Goal: Task Accomplishment & Management: Manage account settings

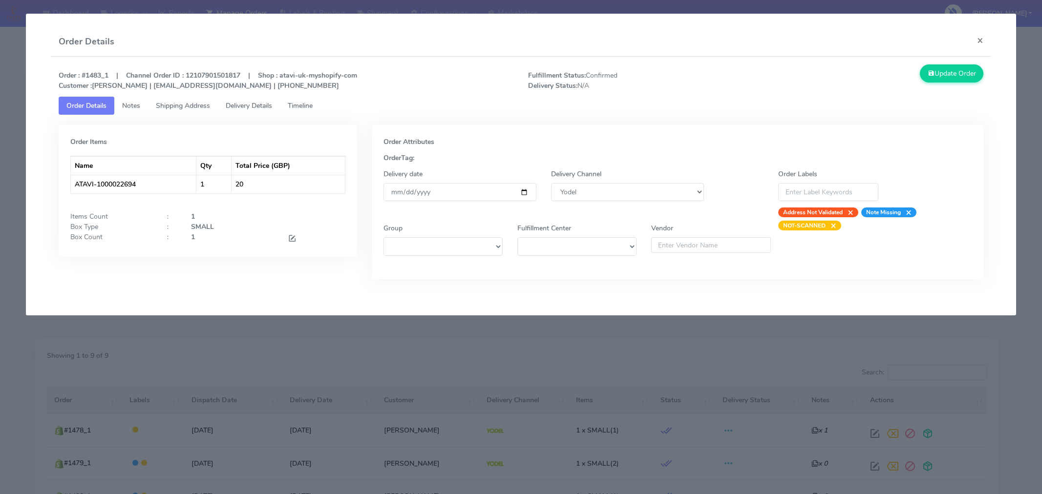
select select "5"
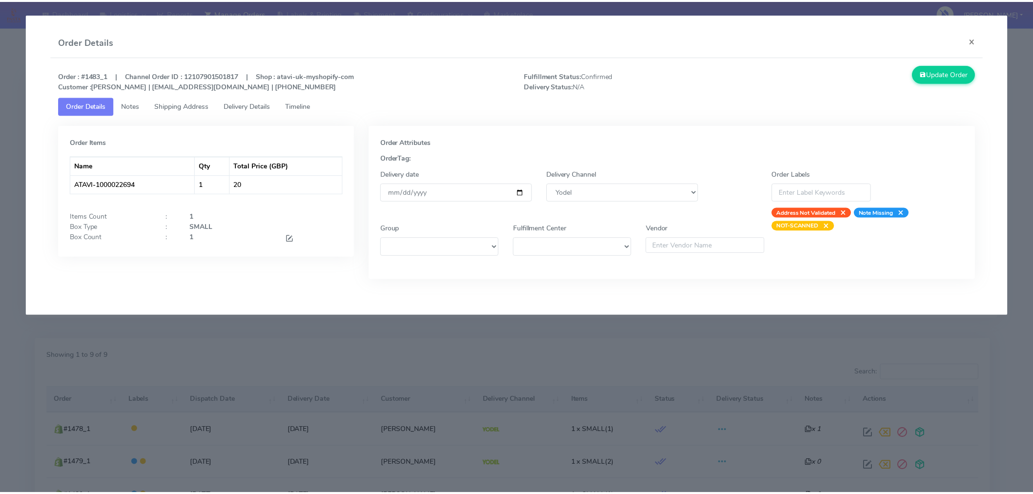
scroll to position [156, 0]
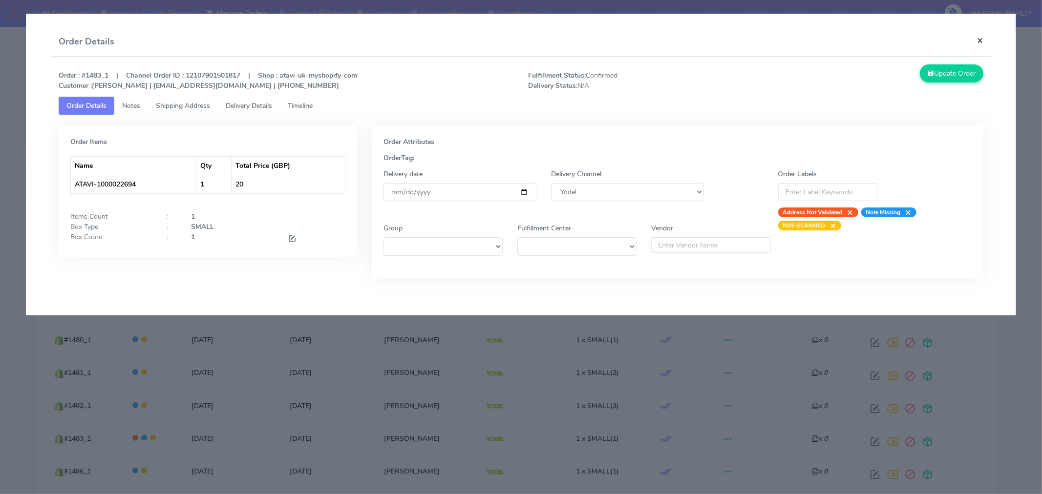
click at [984, 42] on button "×" at bounding box center [980, 40] width 22 height 26
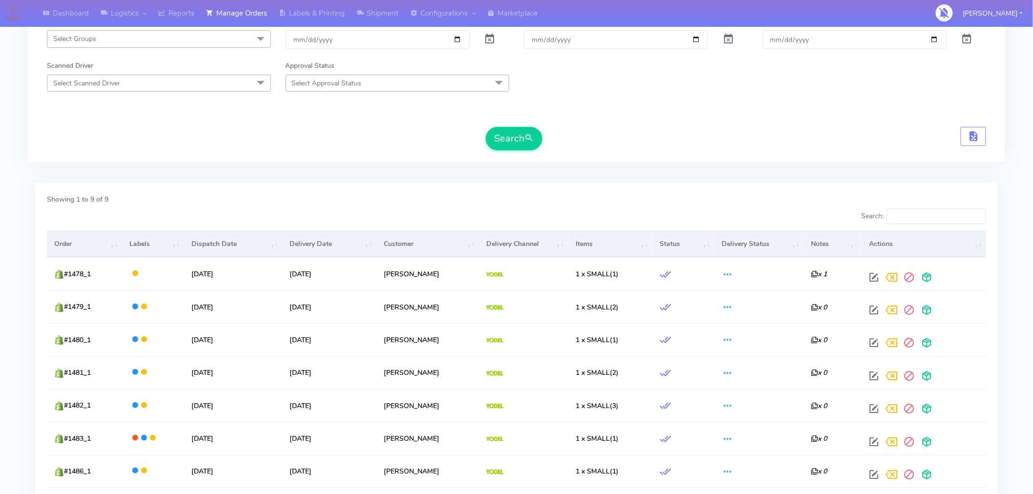
scroll to position [0, 0]
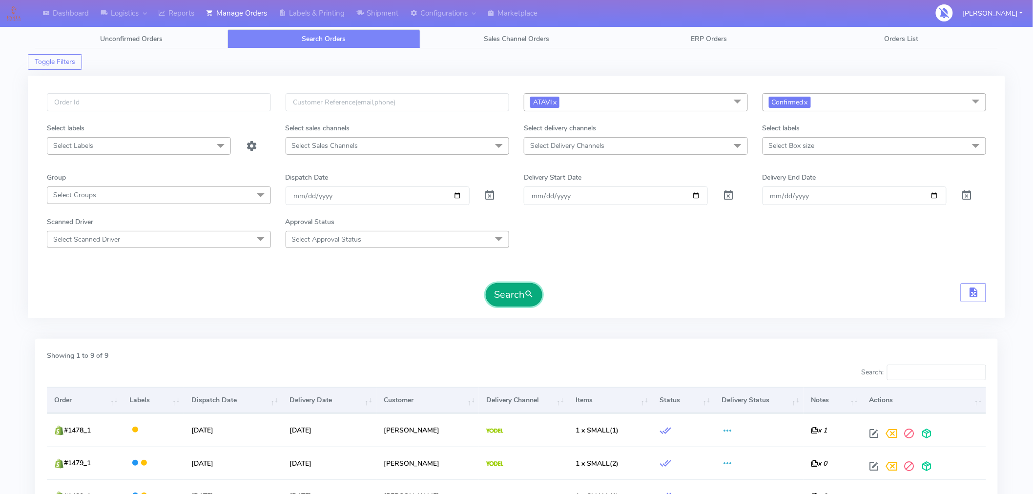
click at [518, 293] on button "Search" at bounding box center [514, 294] width 57 height 23
click at [636, 106] on span "ATAVI x" at bounding box center [636, 102] width 224 height 18
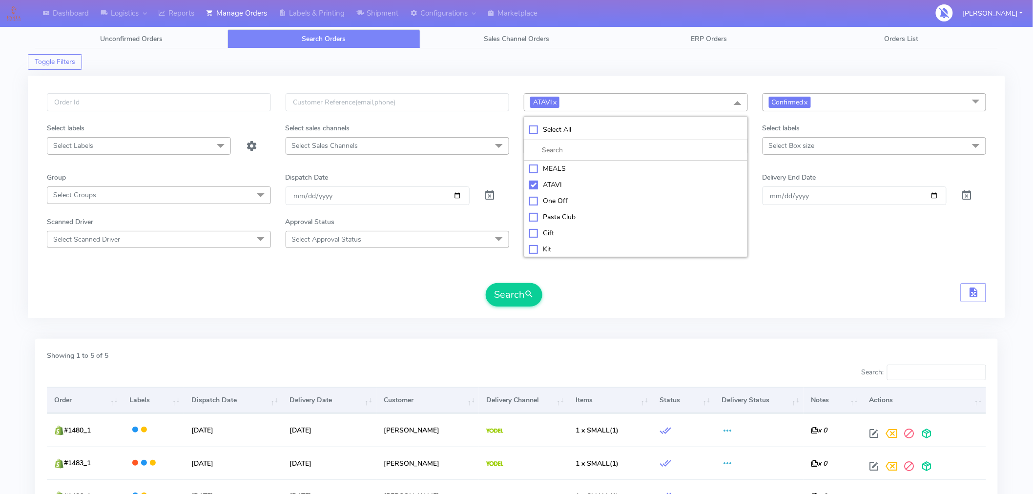
click at [553, 245] on div "Kit" at bounding box center [635, 249] width 213 height 10
checkbox input "true"
click at [513, 304] on button "Search" at bounding box center [514, 294] width 57 height 23
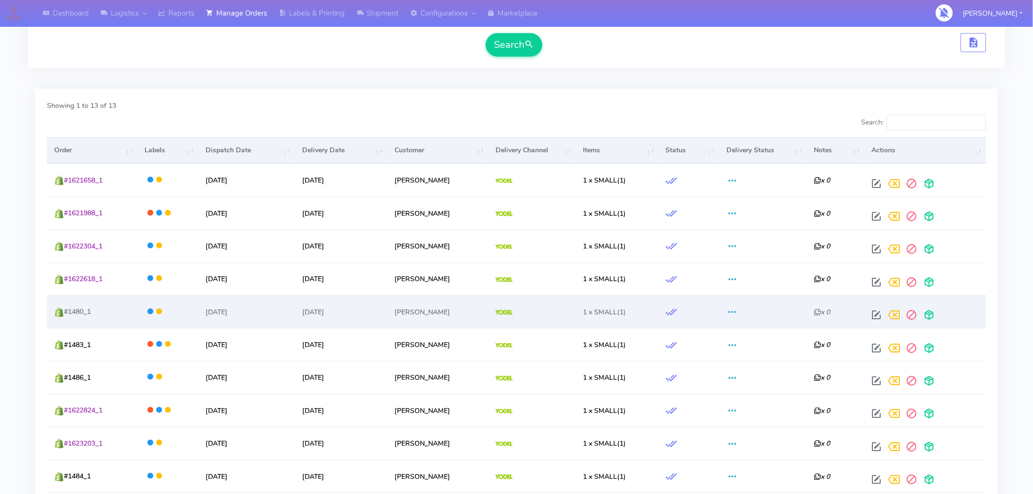
scroll to position [285, 0]
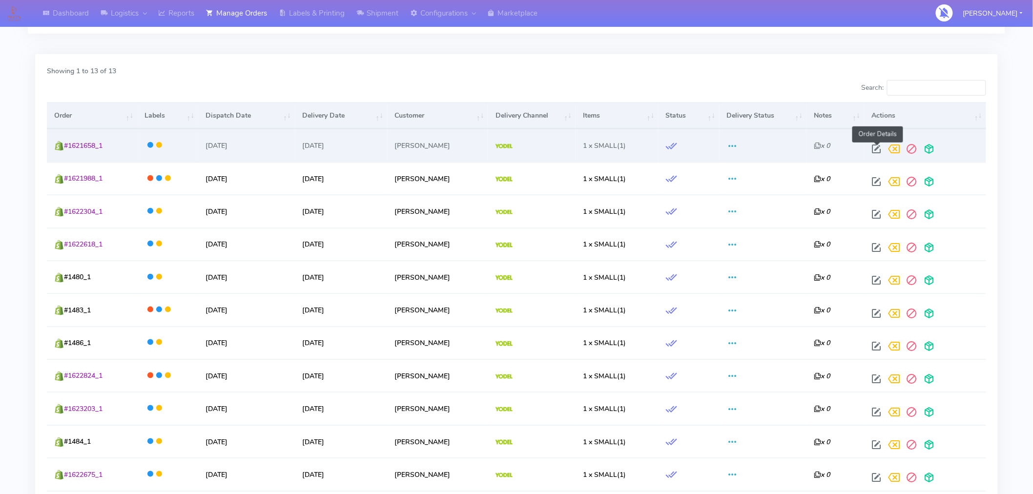
click at [880, 148] on span at bounding box center [877, 150] width 18 height 9
select select "5"
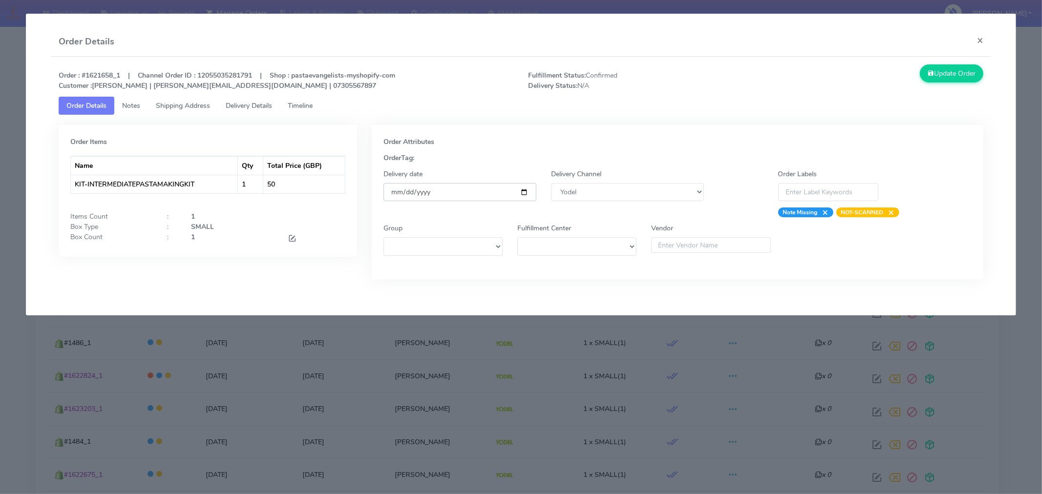
click at [525, 189] on input "[DATE]" at bounding box center [459, 192] width 153 height 18
type input "[DATE]"
click at [952, 77] on button "Update Order" at bounding box center [950, 73] width 63 height 18
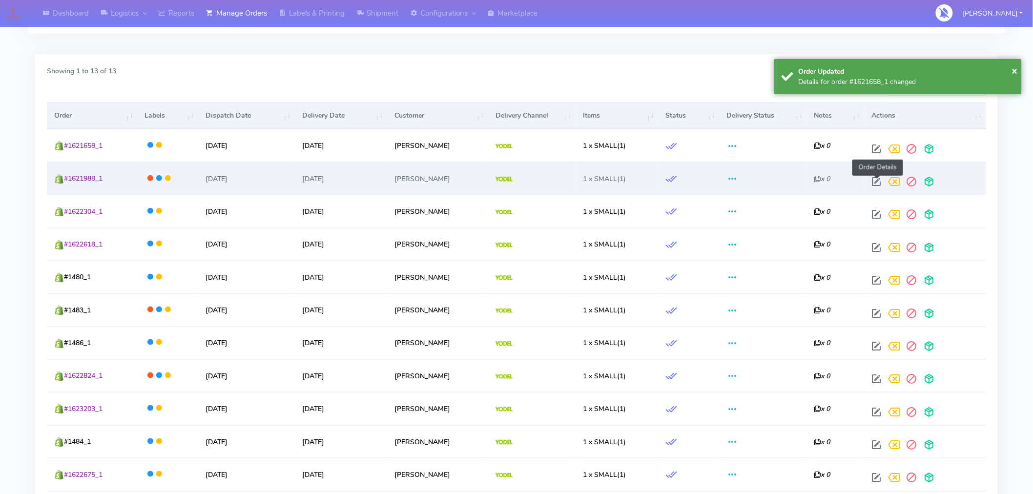
click at [879, 184] on span at bounding box center [877, 183] width 18 height 9
select select "5"
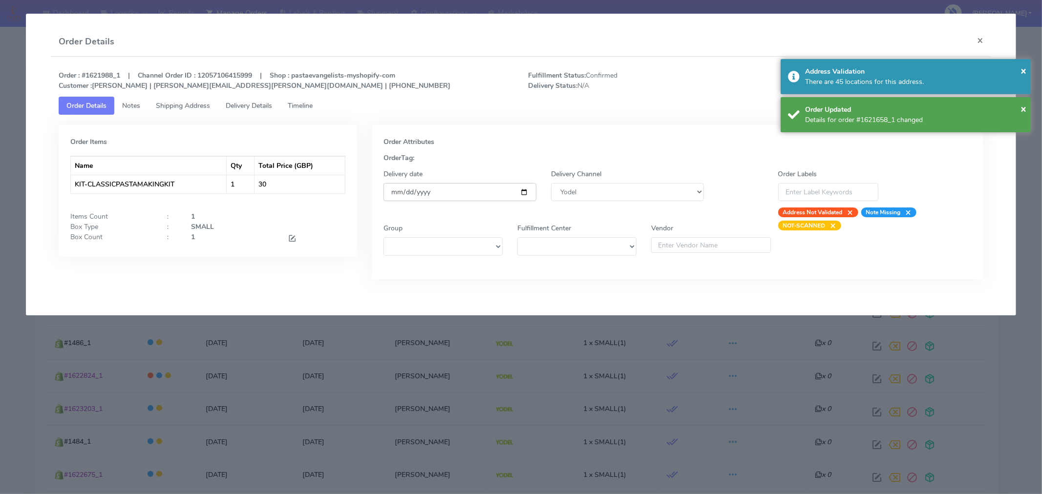
click at [528, 191] on input "[DATE]" at bounding box center [459, 192] width 153 height 18
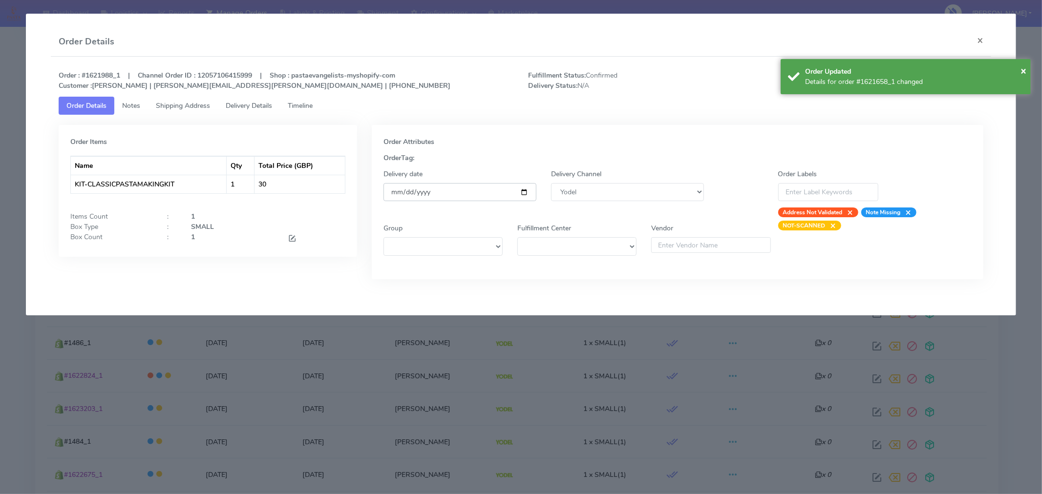
type input "[DATE]"
click at [1016, 73] on div "Order Updated" at bounding box center [914, 71] width 218 height 10
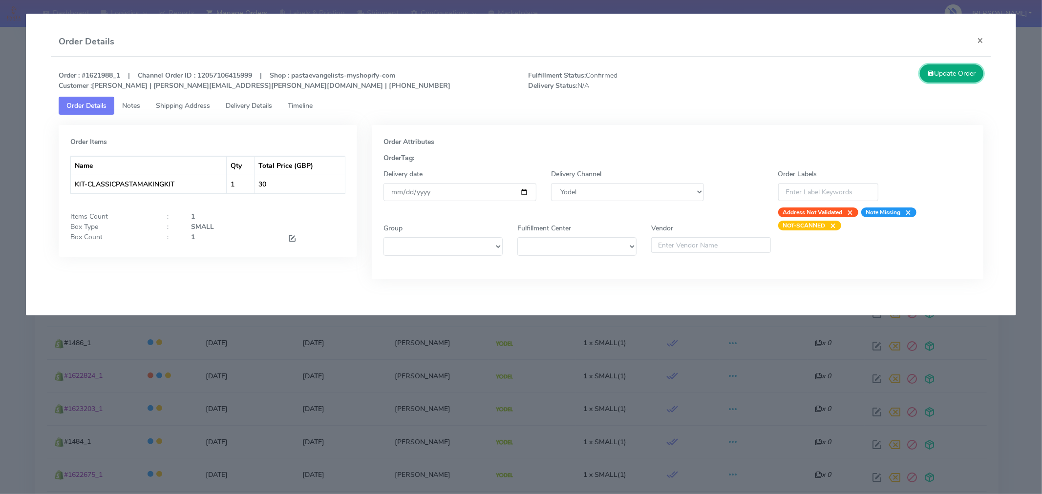
click at [955, 75] on button "Update Order" at bounding box center [950, 73] width 63 height 18
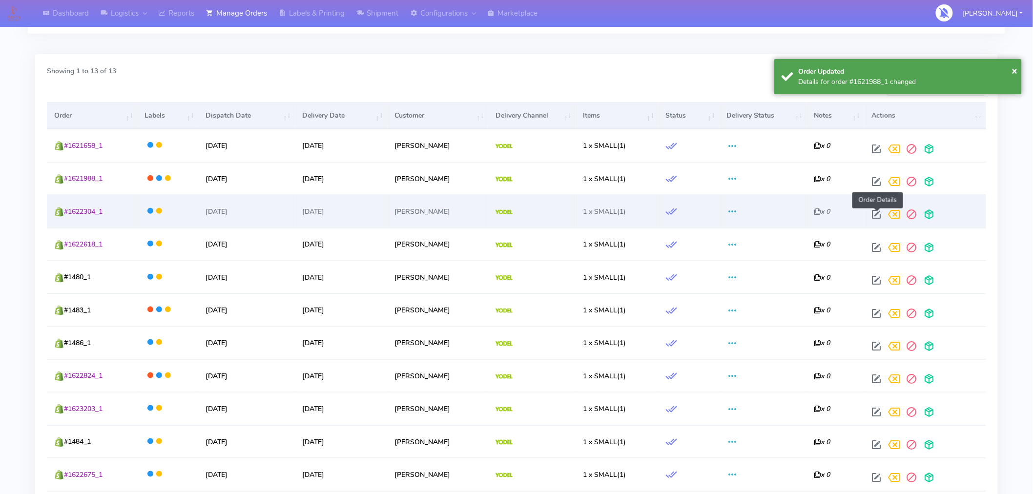
click at [876, 215] on span at bounding box center [877, 216] width 18 height 9
select select "5"
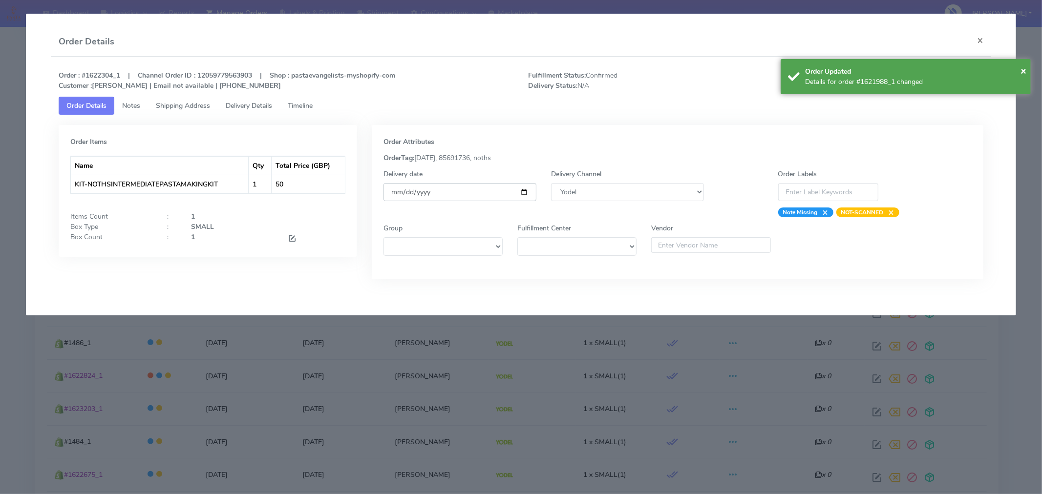
click at [523, 189] on input "[DATE]" at bounding box center [459, 192] width 153 height 18
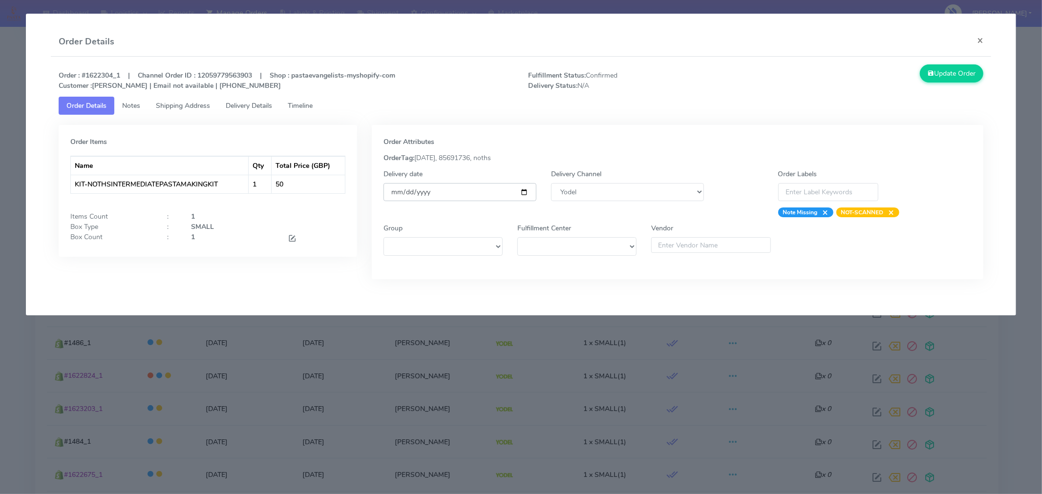
type input "[DATE]"
click at [949, 80] on button "Update Order" at bounding box center [950, 73] width 63 height 18
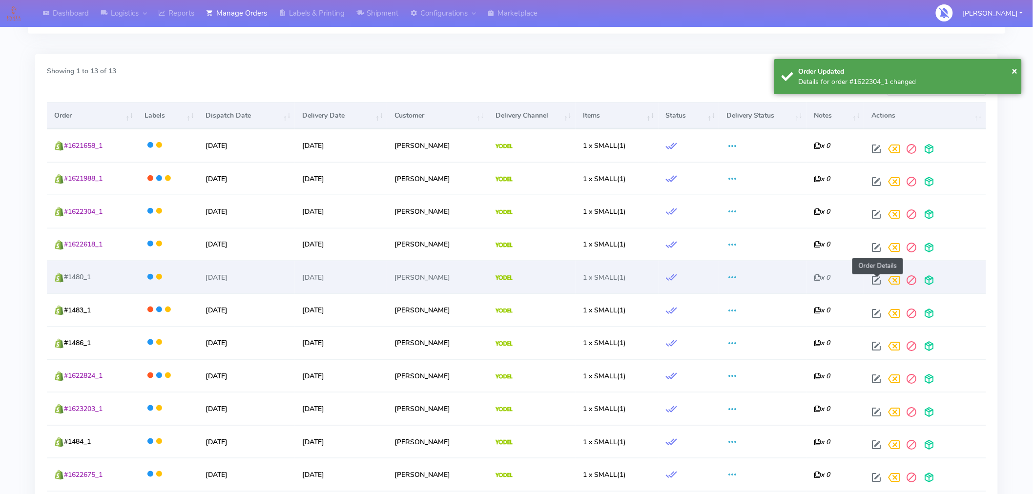
click at [877, 283] on span at bounding box center [877, 282] width 18 height 9
select select "5"
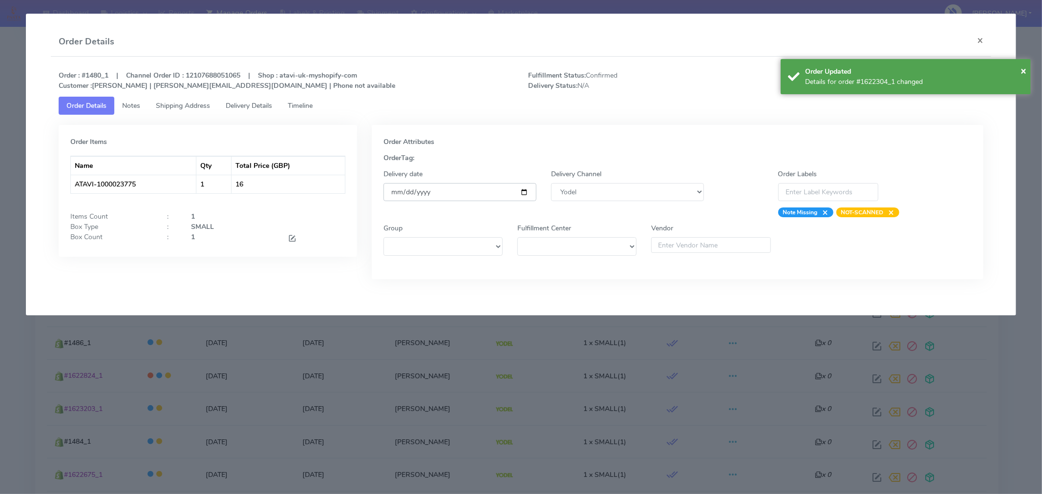
click at [524, 195] on input "[DATE]" at bounding box center [459, 192] width 153 height 18
type input "[DATE]"
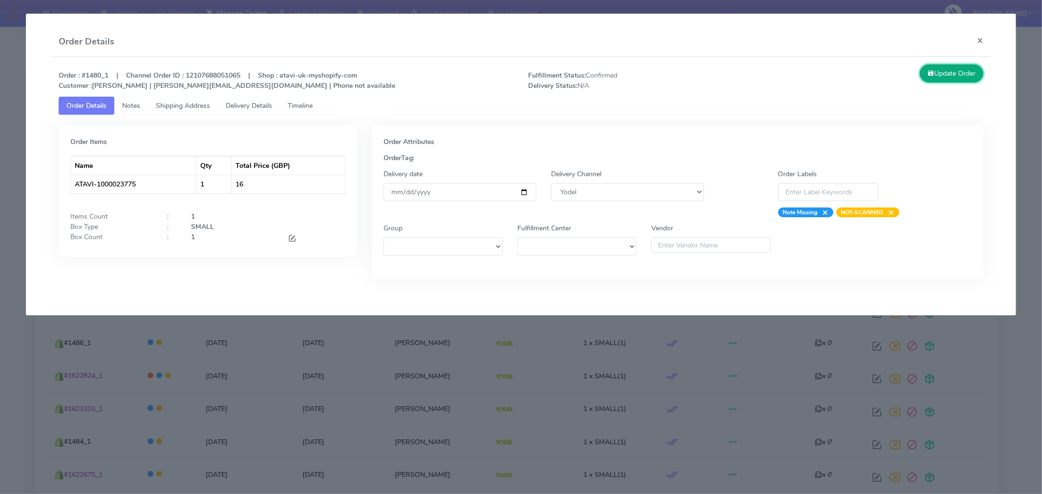
click at [964, 76] on button "Update Order" at bounding box center [950, 73] width 63 height 18
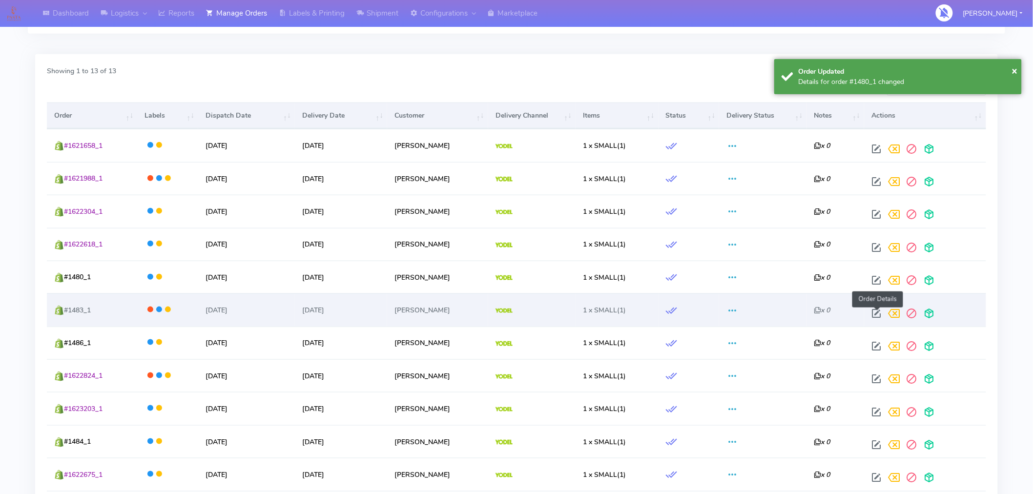
click at [877, 311] on span at bounding box center [877, 315] width 18 height 9
select select "5"
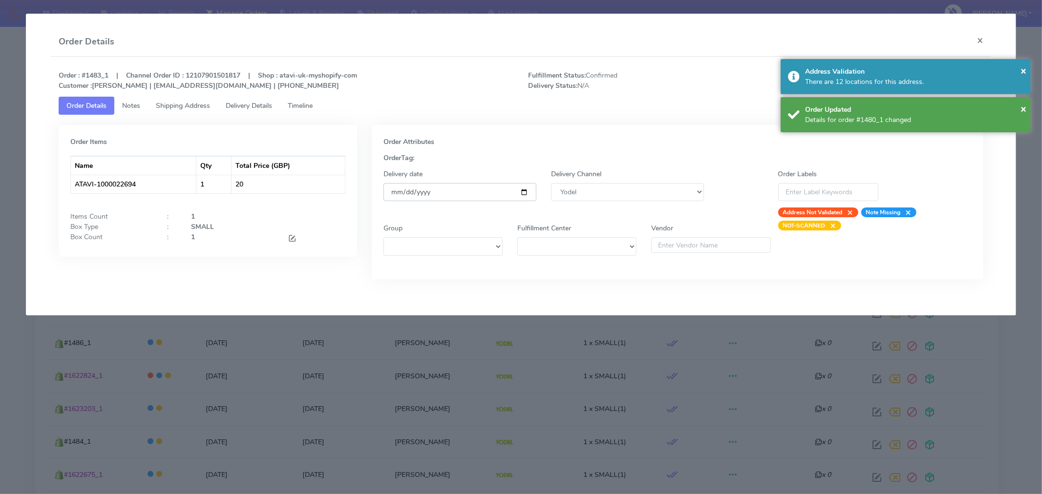
click at [525, 193] on input "[DATE]" at bounding box center [459, 192] width 153 height 18
type input "[DATE]"
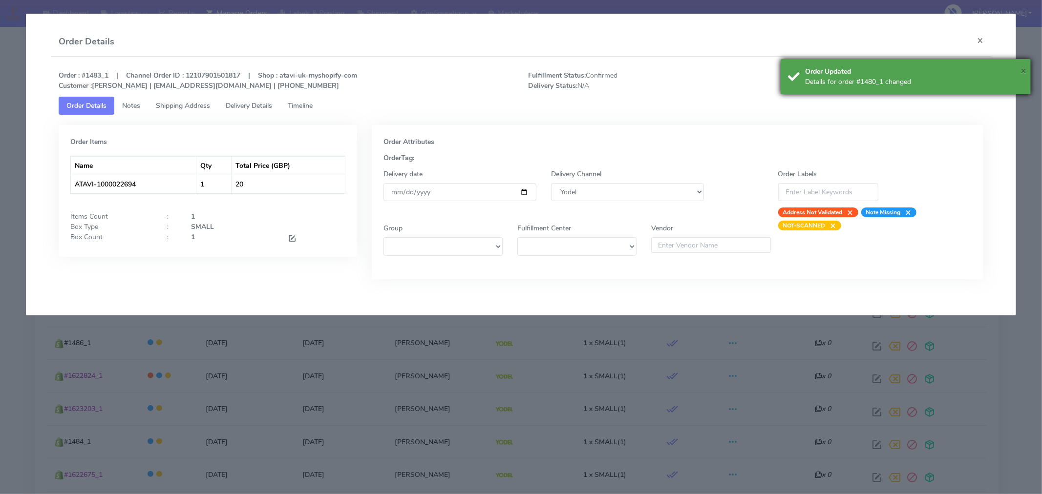
click at [1023, 70] on span "×" at bounding box center [1023, 70] width 6 height 13
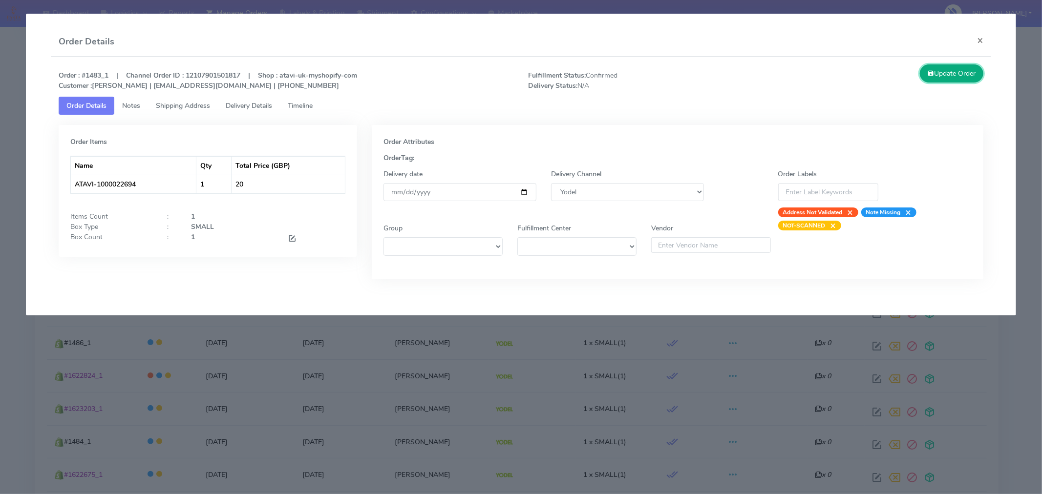
click at [965, 69] on button "Update Order" at bounding box center [950, 73] width 63 height 18
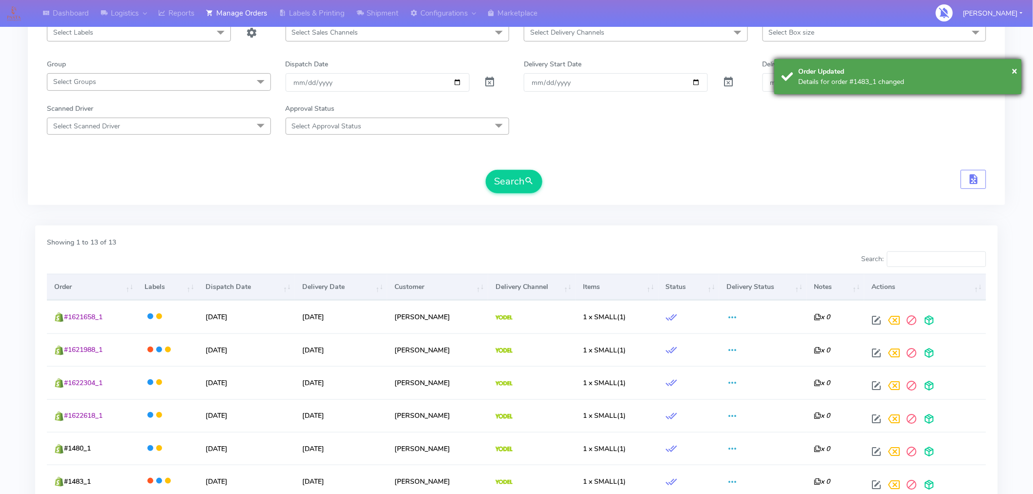
scroll to position [0, 0]
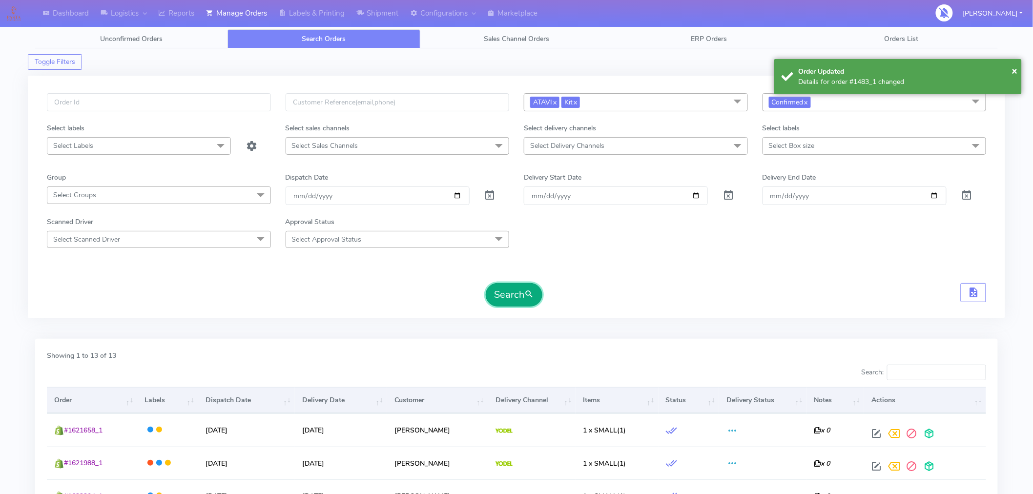
click at [515, 287] on button "Search" at bounding box center [514, 294] width 57 height 23
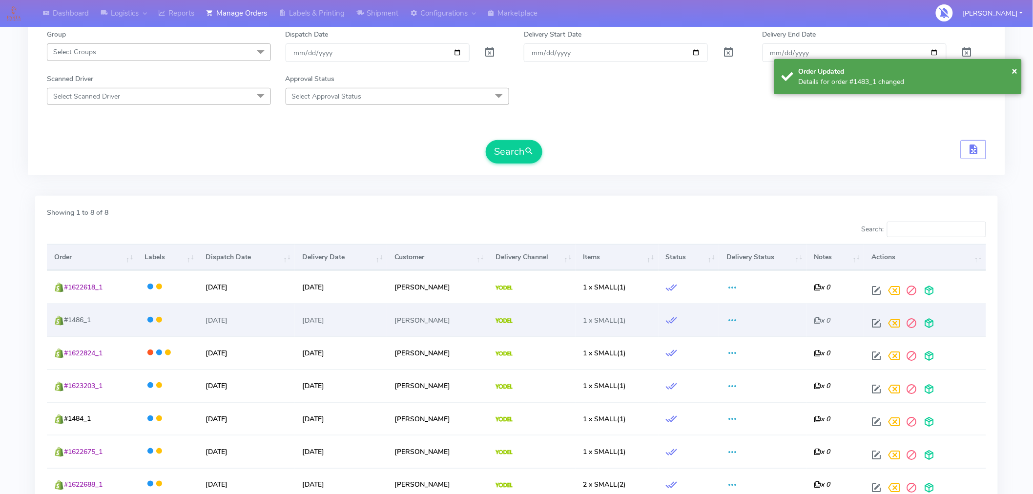
scroll to position [149, 0]
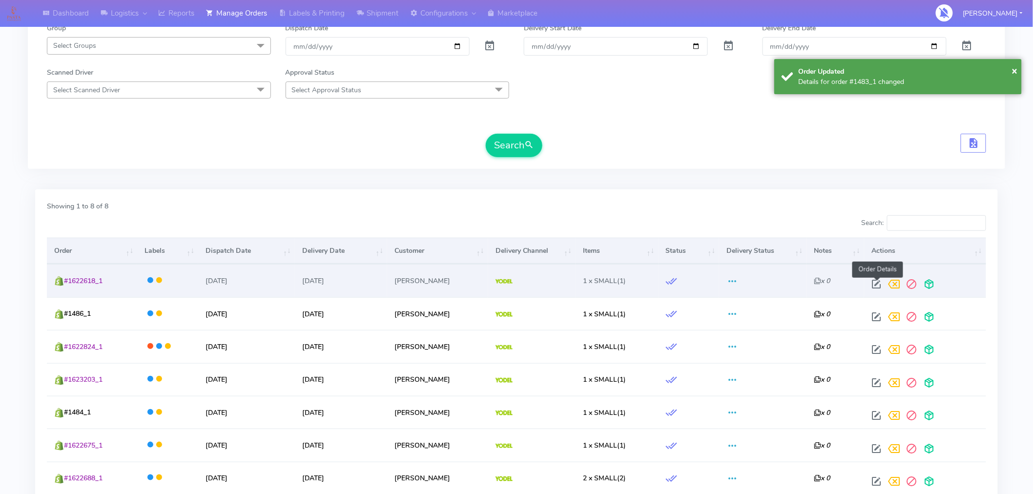
click at [877, 282] on span at bounding box center [877, 286] width 18 height 9
select select "5"
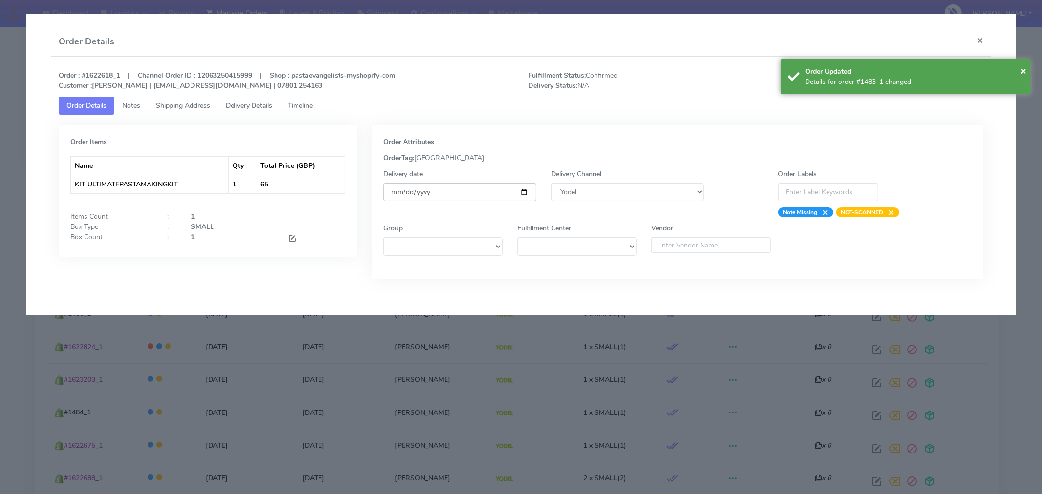
click at [525, 189] on input "[DATE]" at bounding box center [459, 192] width 153 height 18
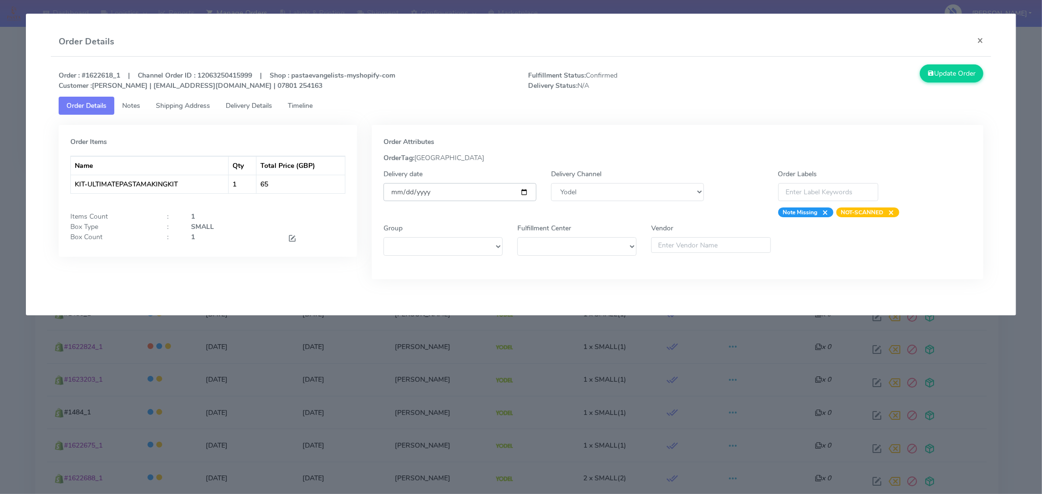
type input "[DATE]"
click at [955, 72] on button "Update Order" at bounding box center [950, 73] width 63 height 18
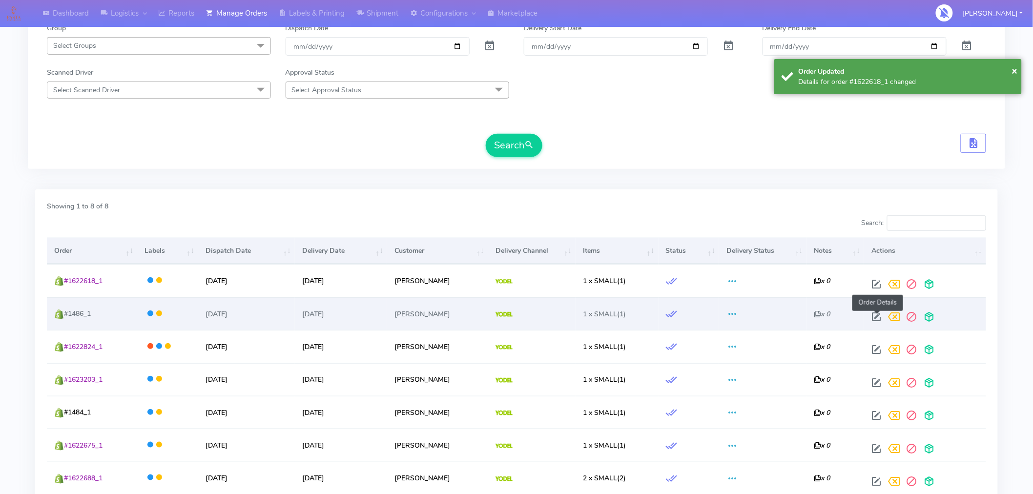
click at [875, 316] on span at bounding box center [877, 318] width 18 height 9
select select "5"
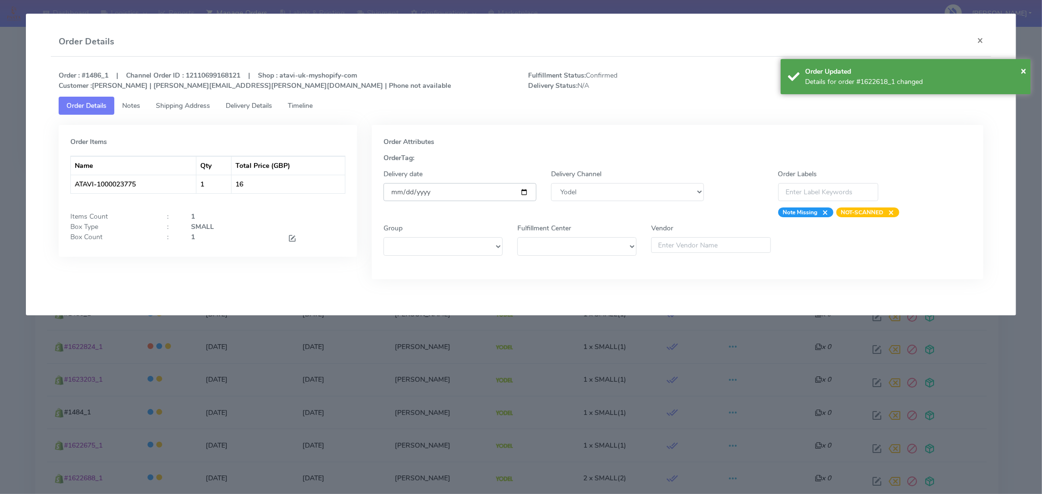
click at [523, 193] on input "[DATE]" at bounding box center [459, 192] width 153 height 18
type input "[DATE]"
click at [1024, 73] on span "×" at bounding box center [1023, 70] width 6 height 13
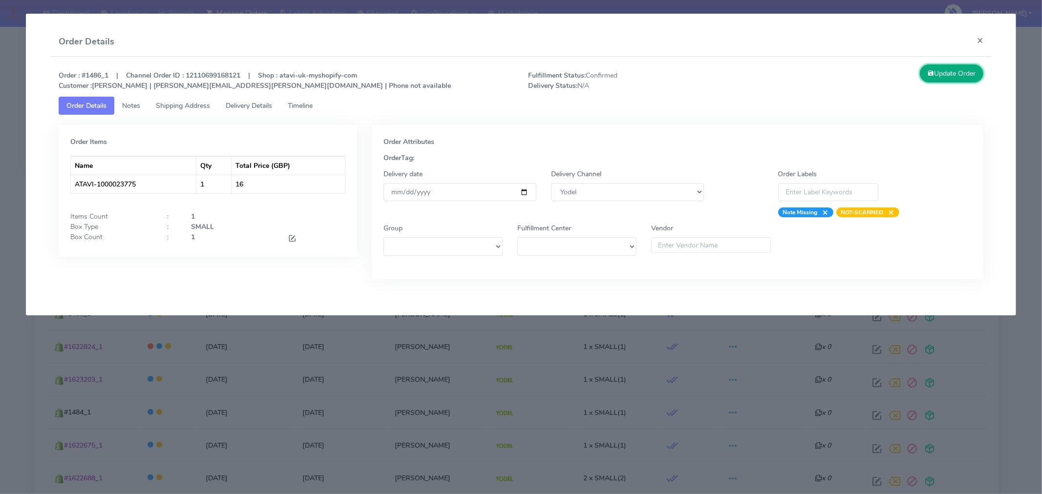
click at [958, 74] on button "Update Order" at bounding box center [950, 73] width 63 height 18
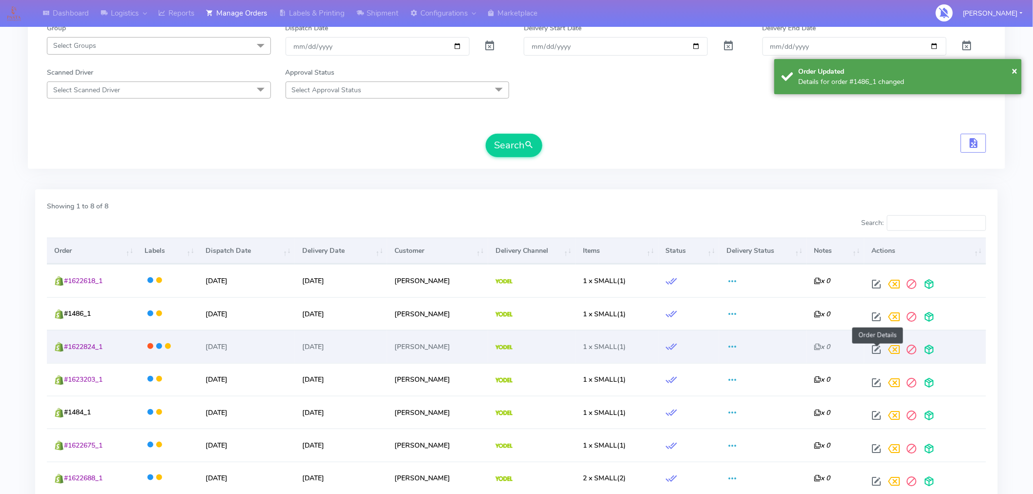
click at [876, 350] on span at bounding box center [877, 351] width 18 height 9
select select "5"
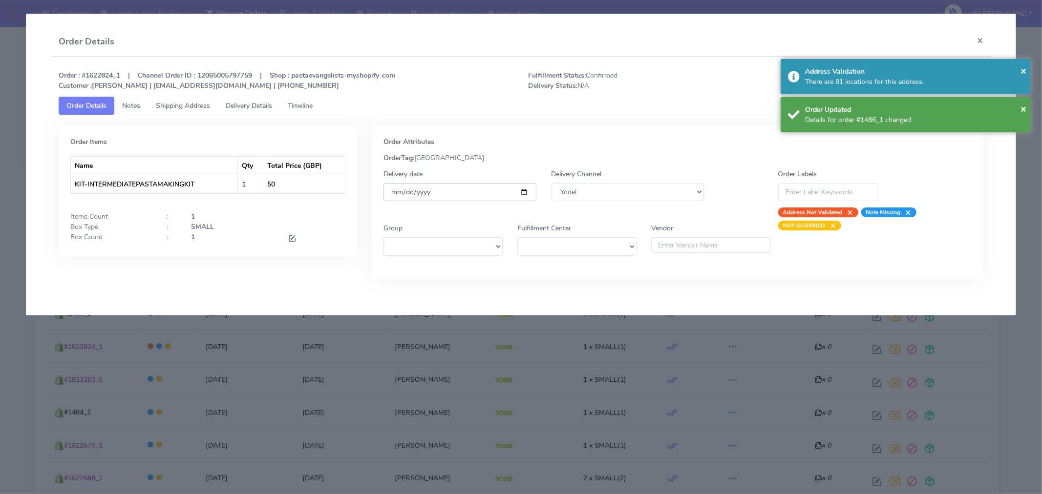
click at [521, 193] on input "[DATE]" at bounding box center [459, 192] width 153 height 18
type input "[DATE]"
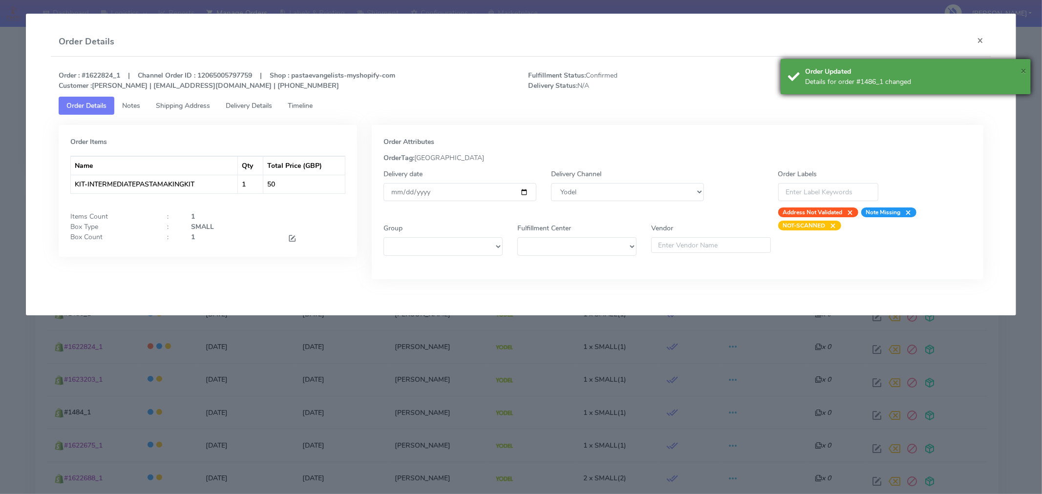
click at [1021, 73] on span "×" at bounding box center [1023, 70] width 6 height 13
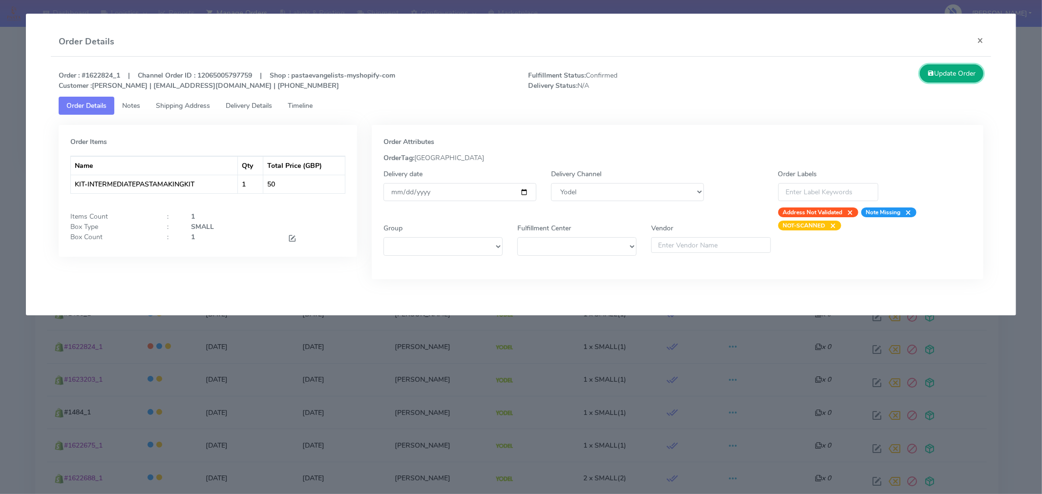
click at [957, 72] on button "Update Order" at bounding box center [950, 73] width 63 height 18
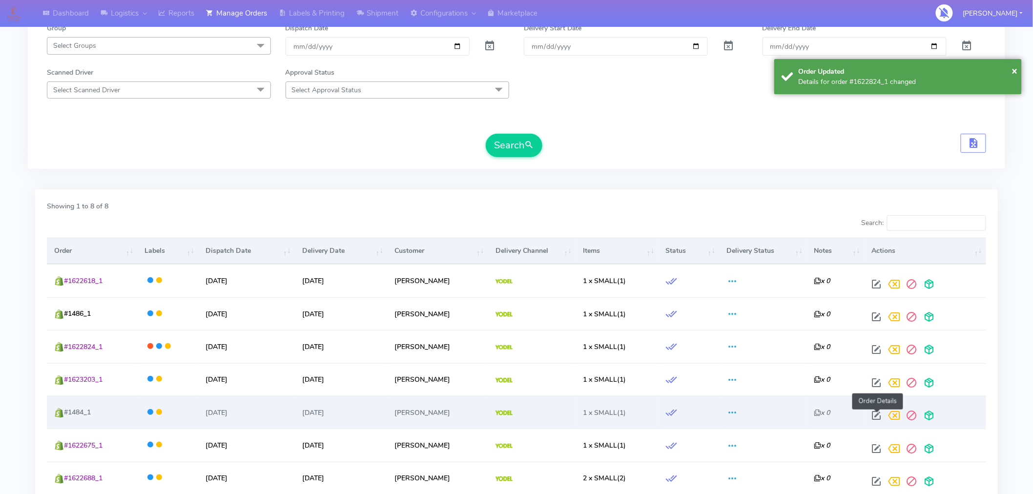
click at [875, 413] on span at bounding box center [877, 417] width 18 height 9
select select "5"
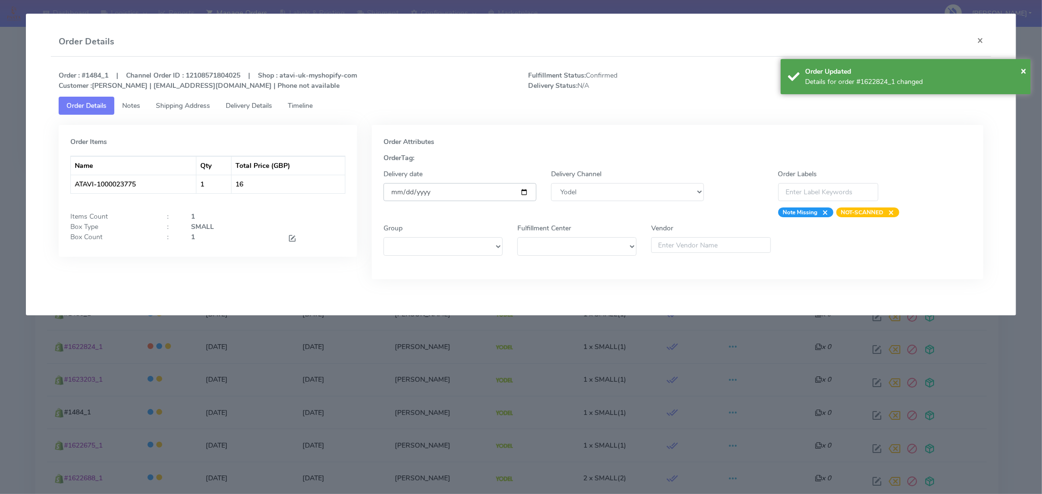
click at [526, 189] on input "[DATE]" at bounding box center [459, 192] width 153 height 18
type input "[DATE]"
click at [1022, 73] on span "×" at bounding box center [1023, 70] width 6 height 13
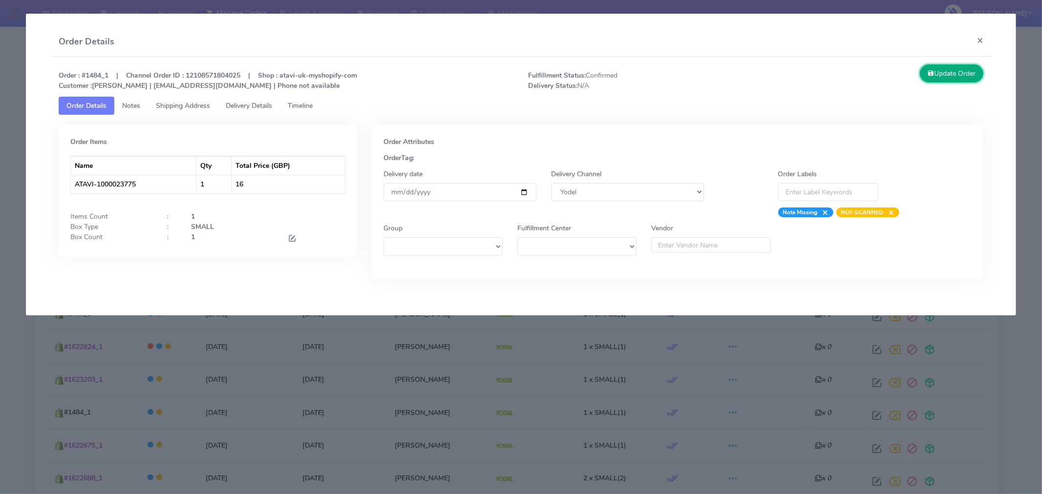
click at [963, 76] on button "Update Order" at bounding box center [950, 73] width 63 height 18
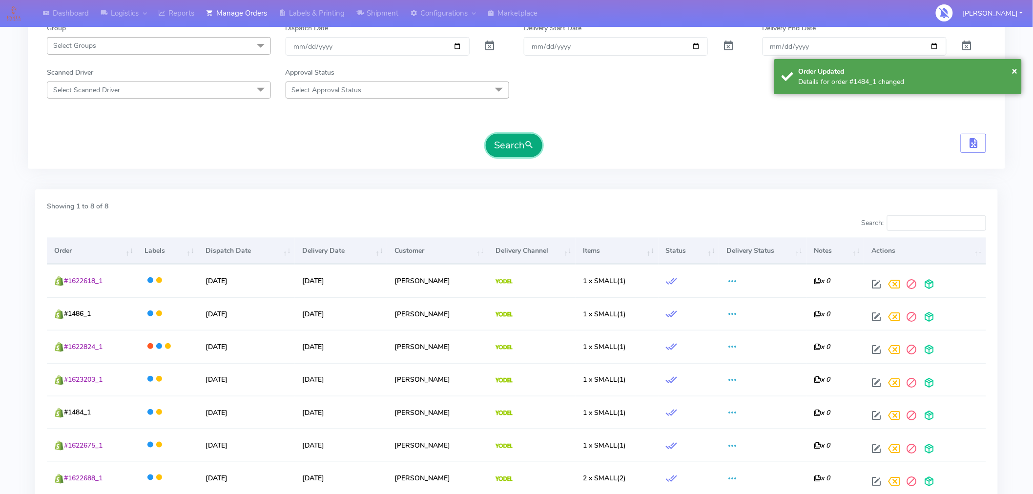
click at [510, 141] on button "Search" at bounding box center [514, 145] width 57 height 23
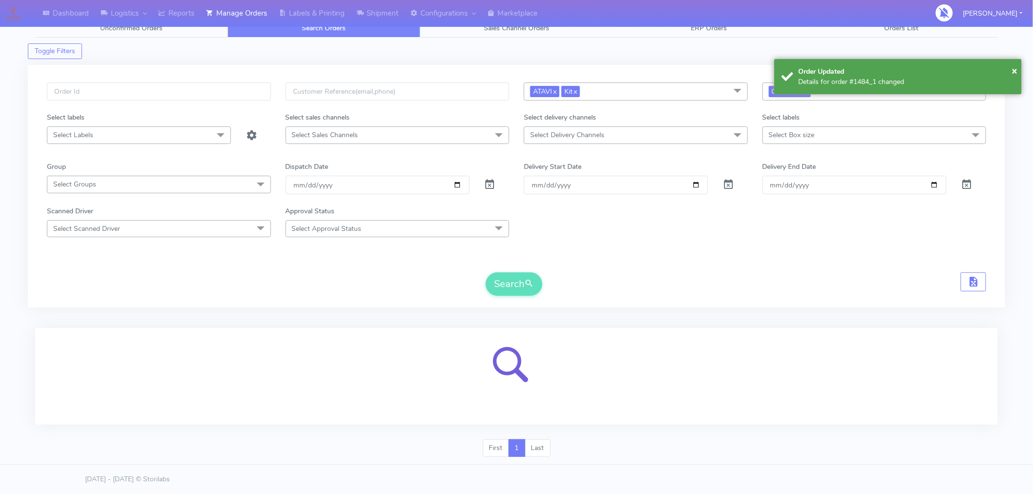
scroll to position [135, 0]
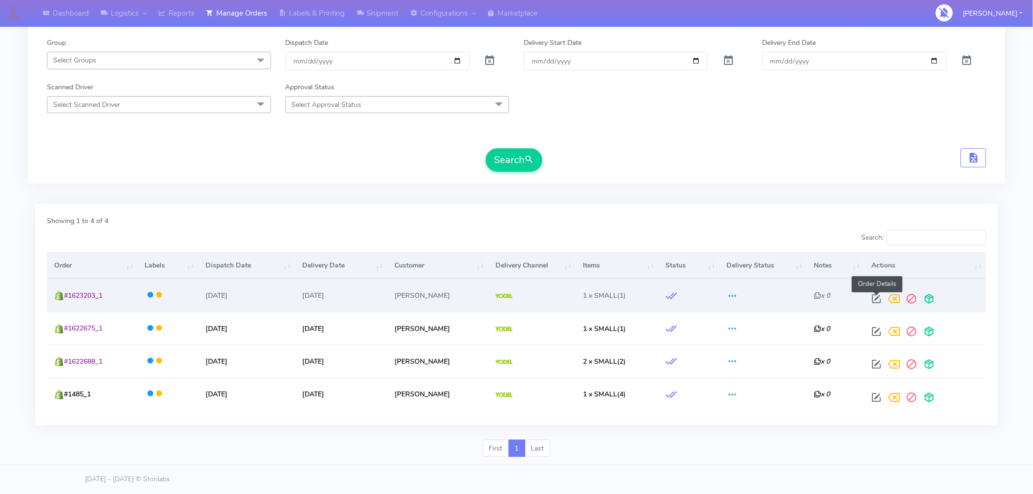
click at [877, 299] on span at bounding box center [877, 300] width 18 height 9
select select "5"
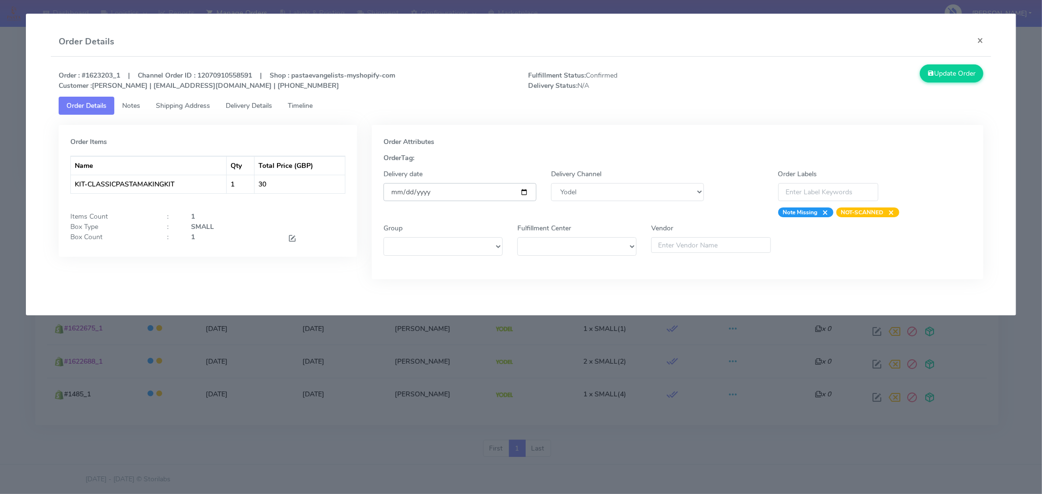
click at [524, 191] on input "[DATE]" at bounding box center [459, 192] width 153 height 18
type input "[DATE]"
click at [943, 75] on button "Update Order" at bounding box center [950, 73] width 63 height 18
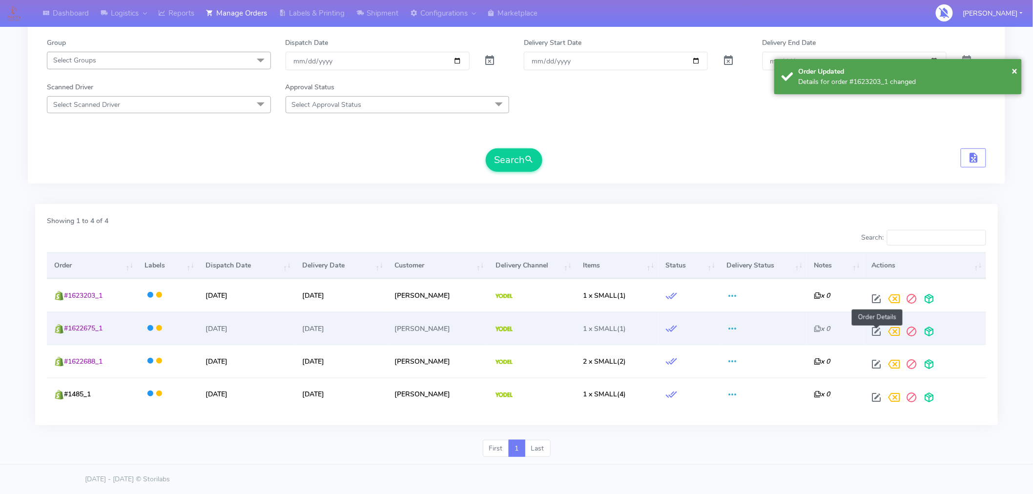
click at [876, 334] on span at bounding box center [877, 333] width 18 height 9
select select "5"
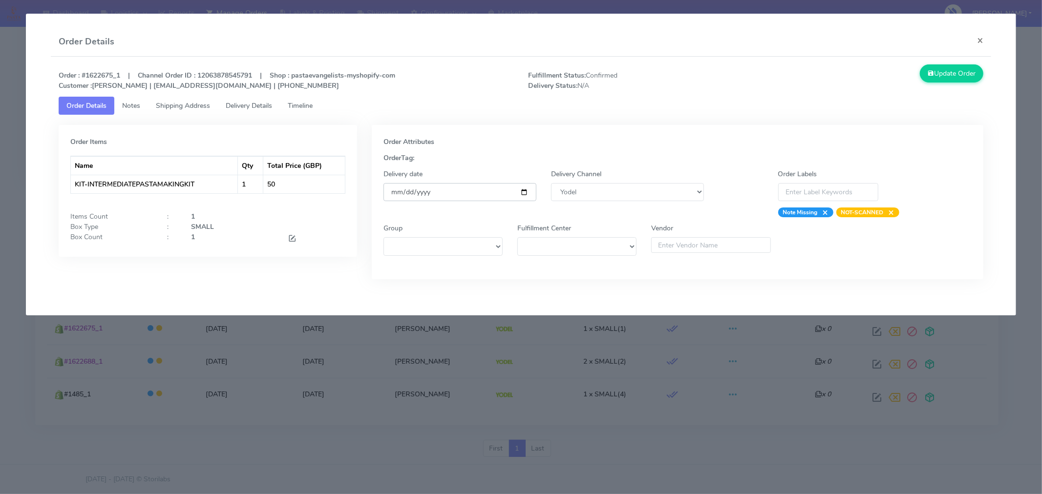
click at [523, 189] on input "[DATE]" at bounding box center [459, 192] width 153 height 18
click at [525, 189] on input "[DATE]" at bounding box center [459, 192] width 153 height 18
type input "[DATE]"
click at [950, 75] on button "Update Order" at bounding box center [950, 73] width 63 height 18
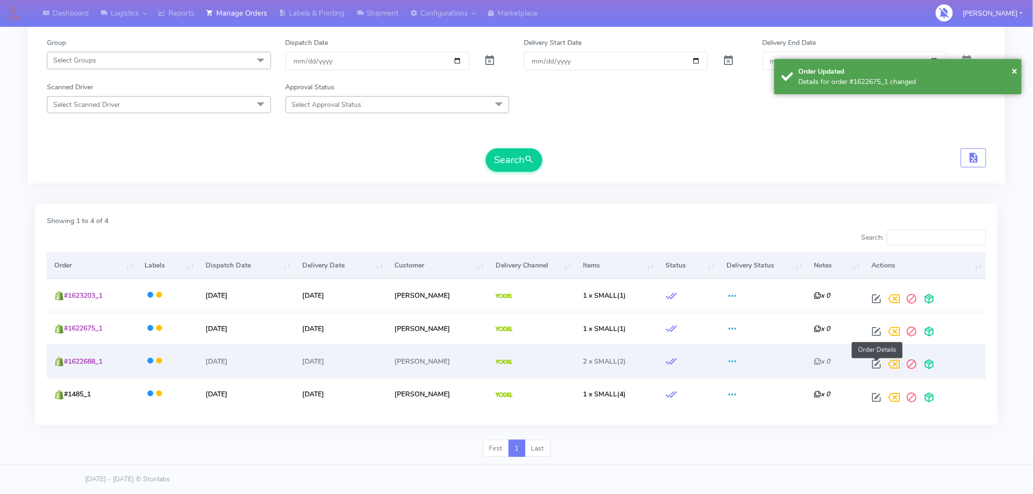
click at [880, 363] on span at bounding box center [877, 366] width 18 height 9
select select "5"
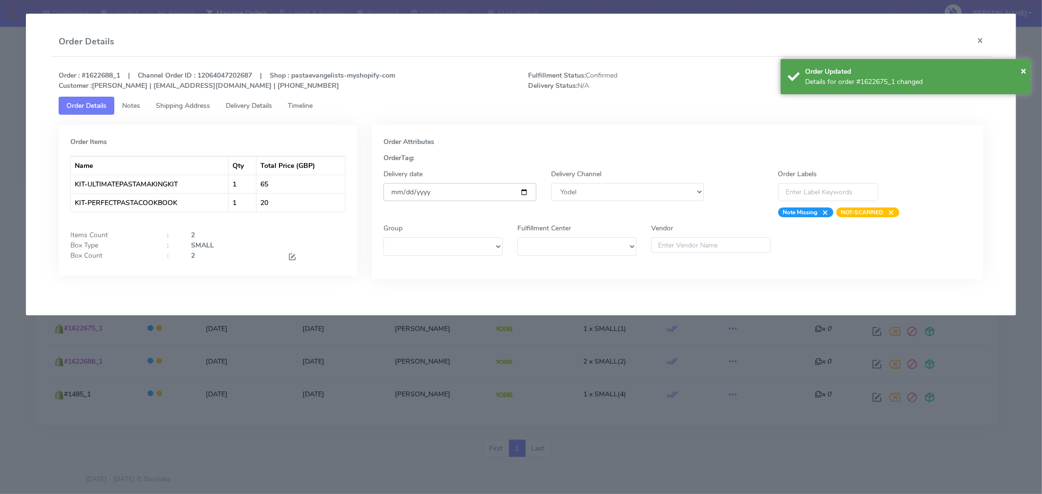
click at [525, 193] on input "[DATE]" at bounding box center [459, 192] width 153 height 18
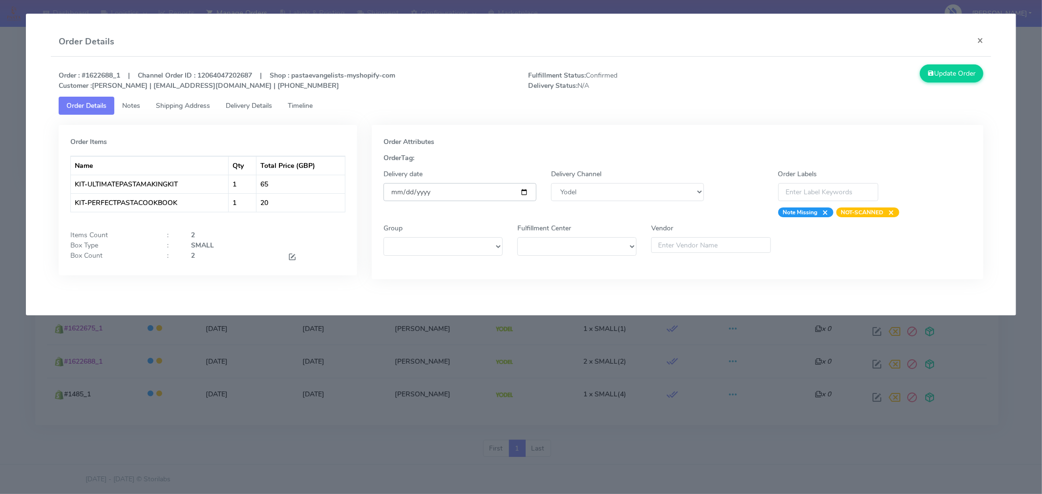
type input "[DATE]"
click at [953, 72] on button "Update Order" at bounding box center [950, 73] width 63 height 18
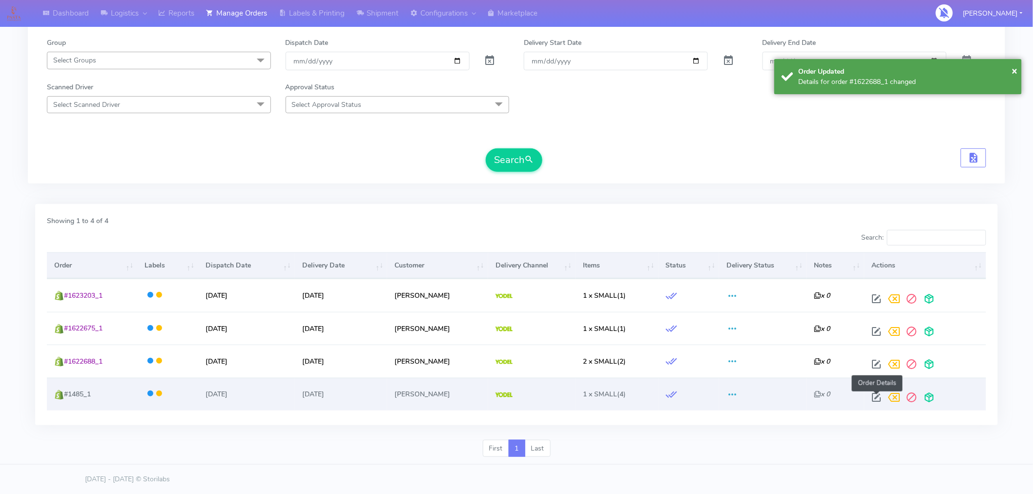
click at [875, 396] on span at bounding box center [877, 399] width 18 height 9
select select "5"
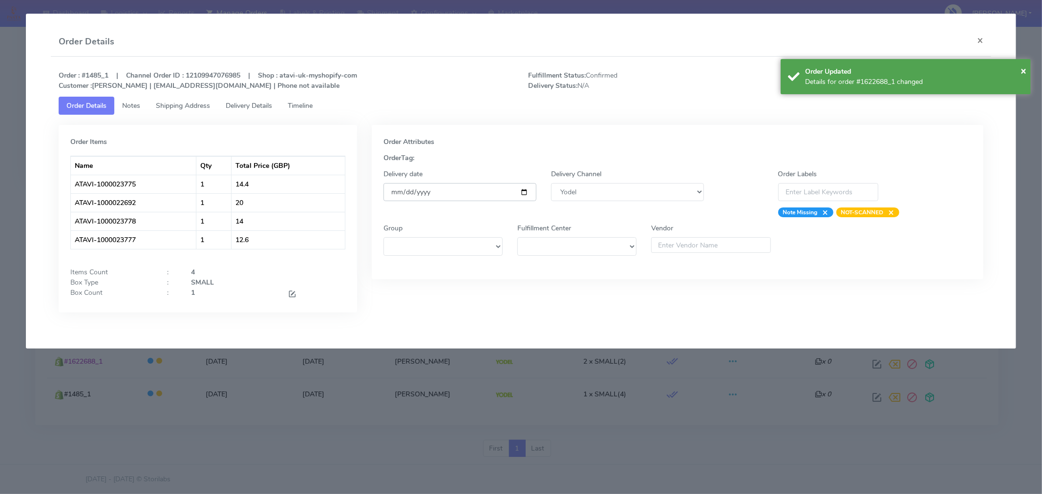
click at [523, 193] on input "[DATE]" at bounding box center [459, 192] width 153 height 18
type input "[DATE]"
click at [1021, 70] on span "×" at bounding box center [1023, 70] width 6 height 13
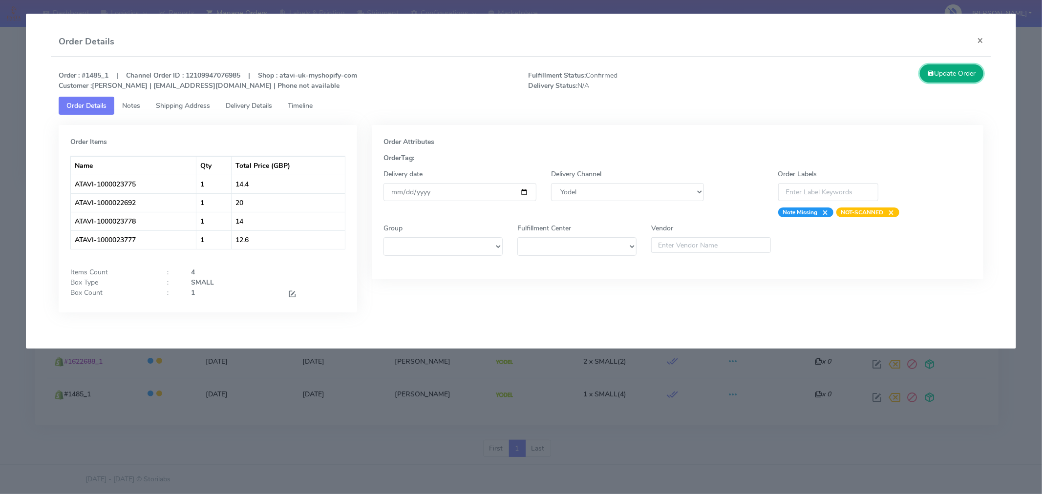
click at [955, 80] on button "Update Order" at bounding box center [950, 73] width 63 height 18
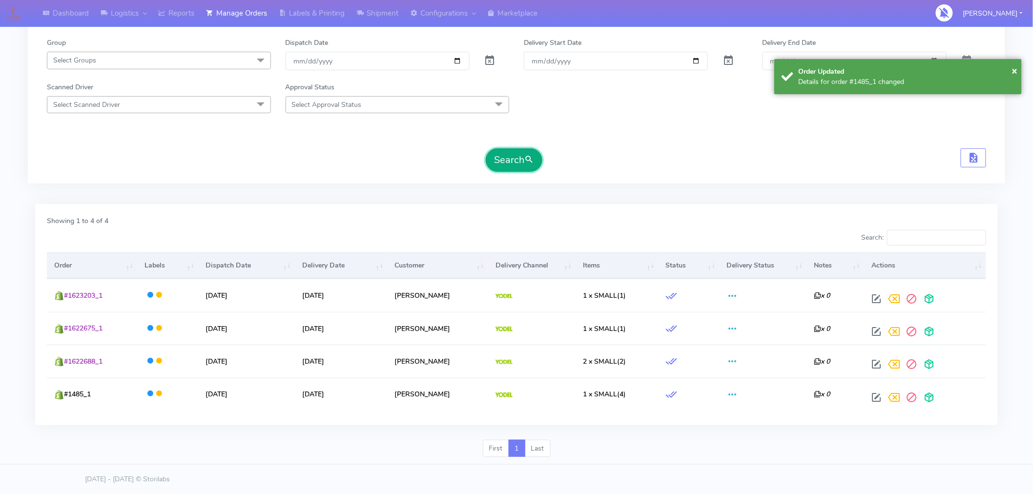
click at [530, 165] on span "submit" at bounding box center [529, 159] width 10 height 13
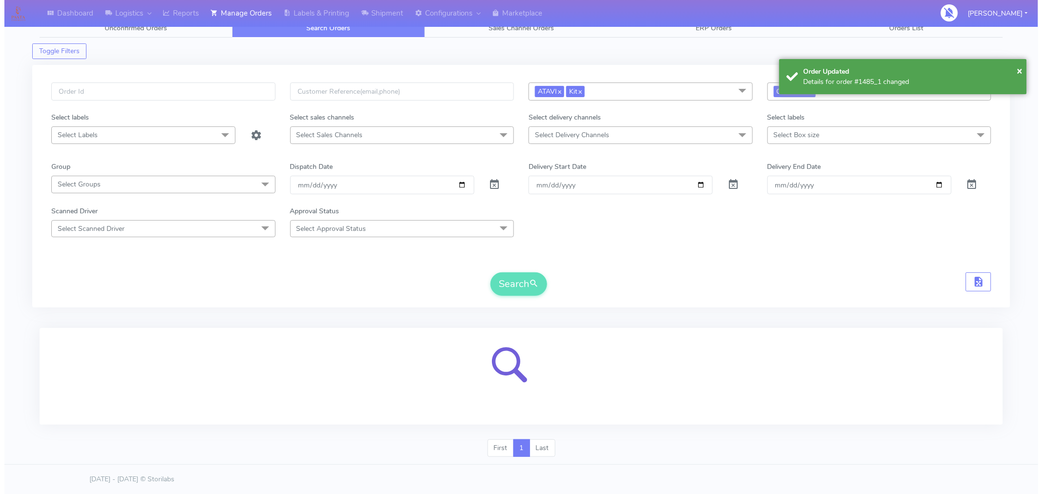
scroll to position [0, 0]
